Goal: Find specific page/section: Locate a particular part of the current website

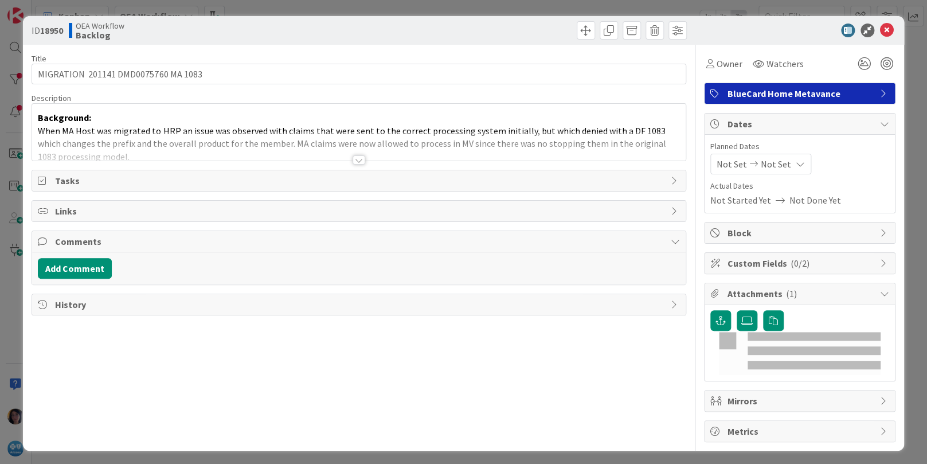
click at [15, 46] on div "ID 18950 OEA Workflow Backlog Title 37 / 128 MIGRATION 201141 DMD0075760 MA 108…" at bounding box center [463, 232] width 927 height 464
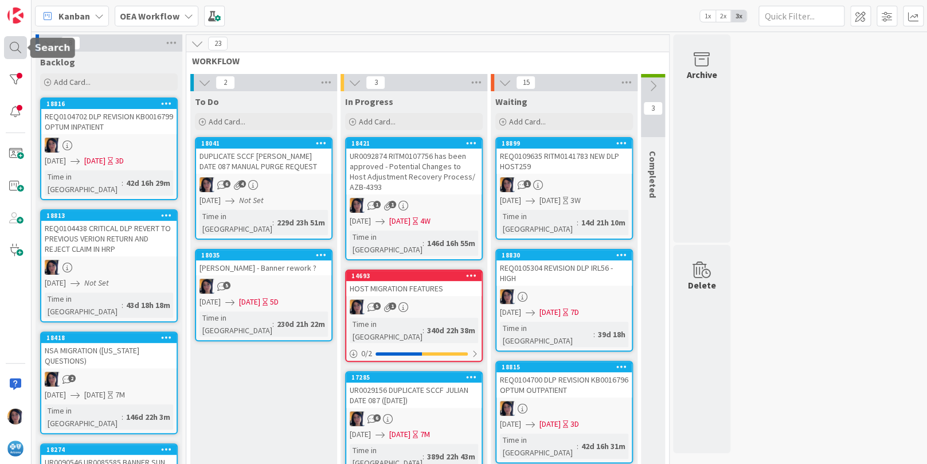
click at [15, 48] on div at bounding box center [15, 47] width 23 height 23
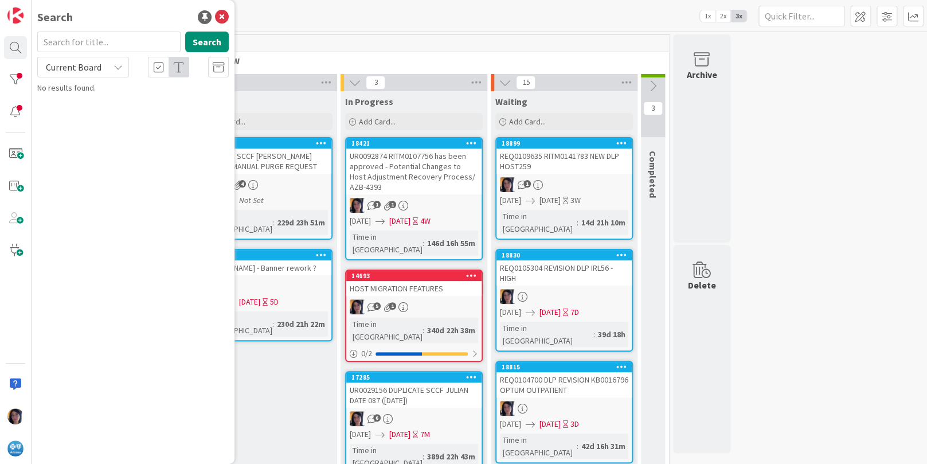
click at [64, 41] on input "text" at bounding box center [108, 42] width 143 height 21
type input "u295"
click at [60, 64] on span "Current Board" at bounding box center [74, 66] width 56 height 11
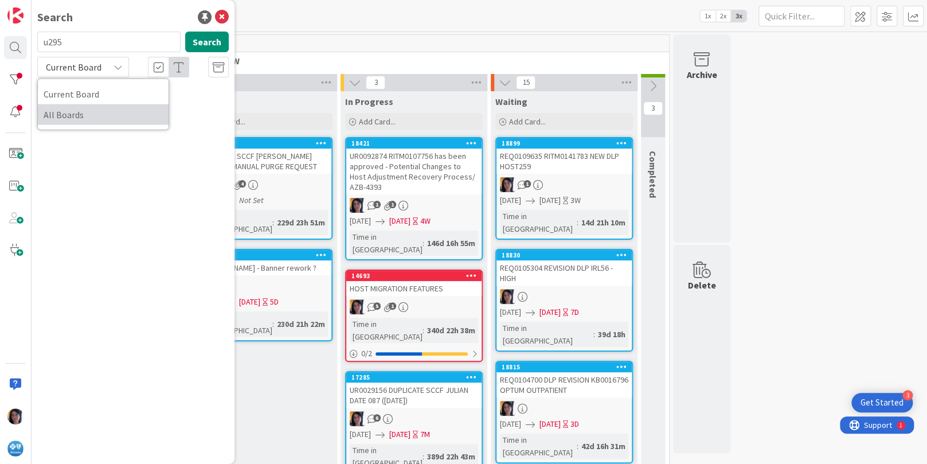
click at [72, 109] on span "All Boards" at bounding box center [103, 114] width 119 height 17
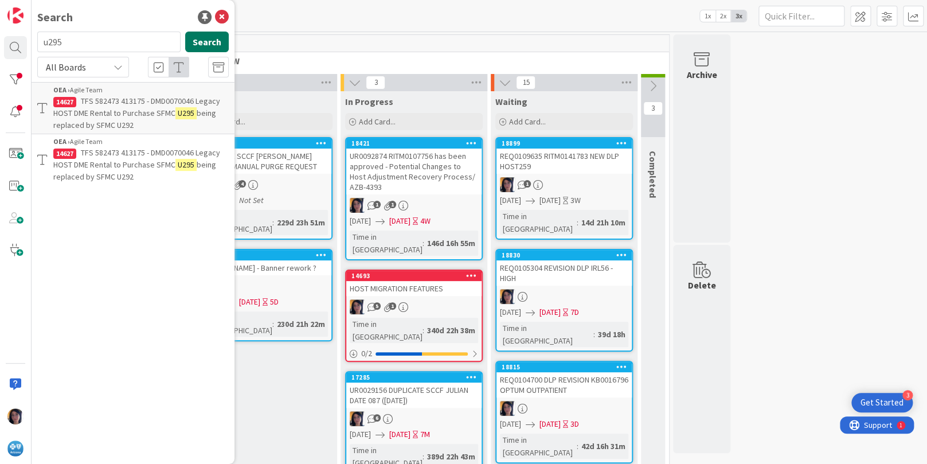
click at [208, 38] on button "Search" at bounding box center [207, 42] width 44 height 21
click at [111, 116] on span "TFS 582473 413175 - DMD0070046 Legacy HOST DME Rental to Purchase SFMC" at bounding box center [136, 107] width 167 height 22
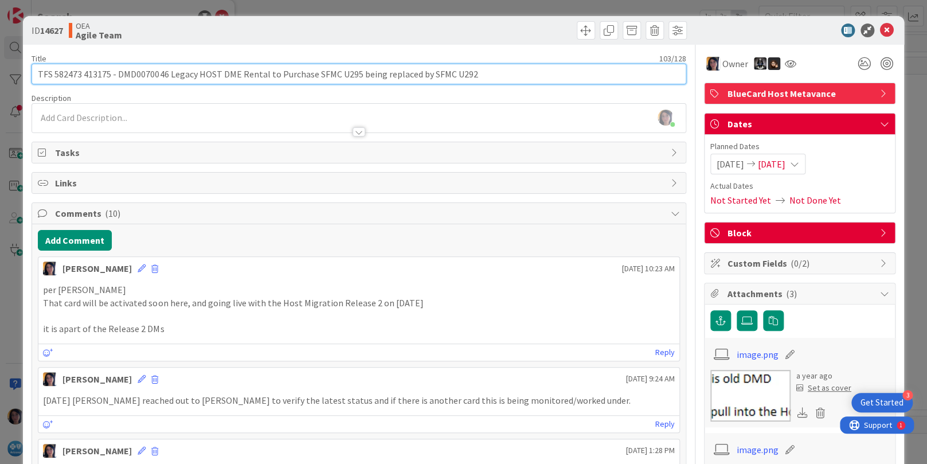
click at [62, 74] on input "TFS 582473 413175 - DMD0070046 Legacy HOST DME Rental to Purchase SFMC U295 bei…" at bounding box center [359, 74] width 654 height 21
click at [95, 72] on input "TFS 582473 413175 - DMD0070046 Legacy HOST DME Rental to Purchase SFMC U295 bei…" at bounding box center [359, 74] width 654 height 21
